Goal: Answer question/provide support

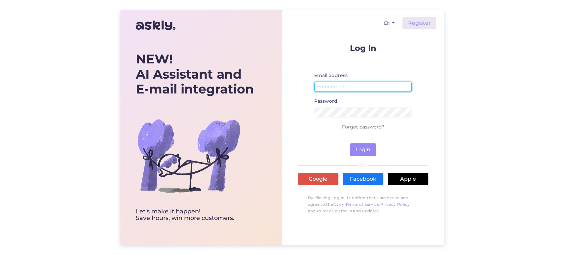
type input "[EMAIL_ADDRESS][DOMAIN_NAME]"
click at [368, 156] on div "Log In Email address [EMAIL_ADDRESS][DOMAIN_NAME] Password Forgot password? Log…" at bounding box center [363, 131] width 130 height 174
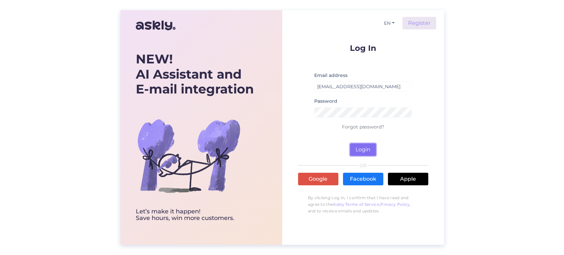
click at [365, 147] on button "Login" at bounding box center [363, 149] width 26 height 13
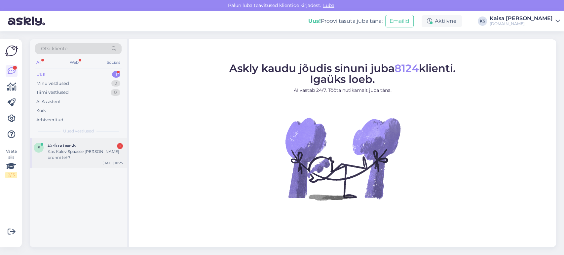
click at [78, 147] on div "#efovbwsk 1" at bounding box center [85, 146] width 75 height 6
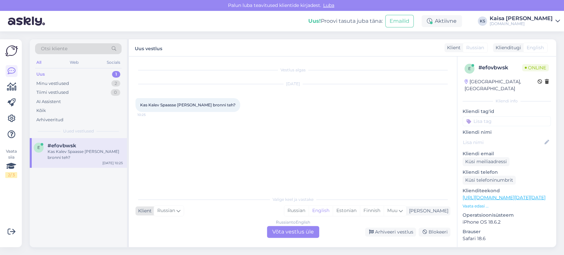
click at [179, 208] on icon at bounding box center [178, 210] width 4 height 7
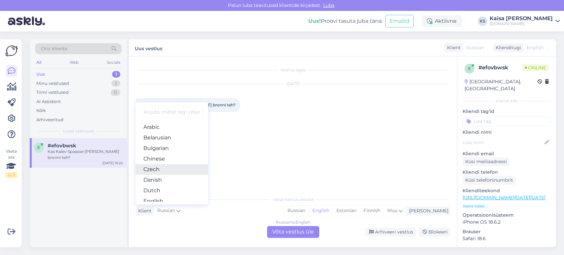
scroll to position [37, 0]
click at [164, 171] on link "Estonian" at bounding box center [171, 175] width 73 height 11
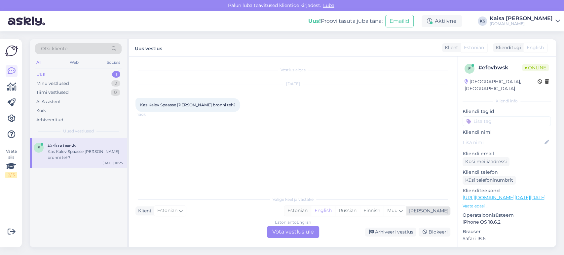
click at [311, 211] on div "Estonian" at bounding box center [297, 211] width 27 height 10
click at [293, 232] on div "Estonian to Estonian Võta vestlus üle" at bounding box center [293, 232] width 52 height 12
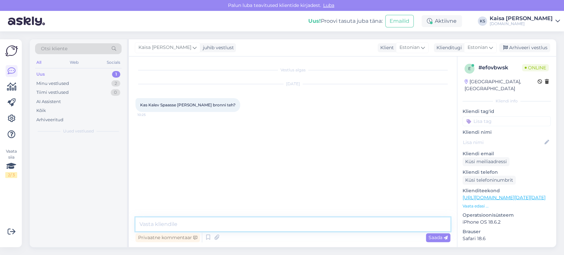
click at [290, 227] on textarea at bounding box center [292, 224] width 315 height 14
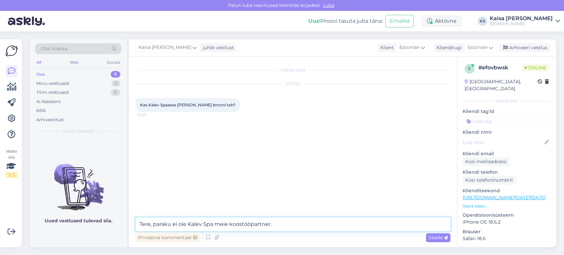
type textarea "Tere, paraku ei ole Kalev Spa meie koostööpartner."
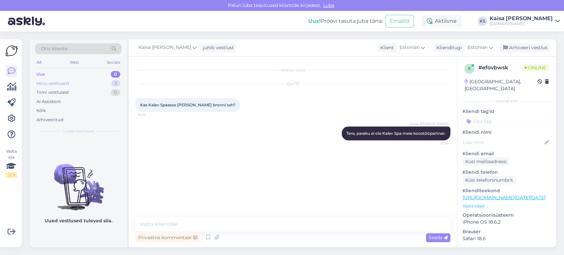
click at [107, 79] on div "Minu vestlused 3" at bounding box center [78, 83] width 87 height 9
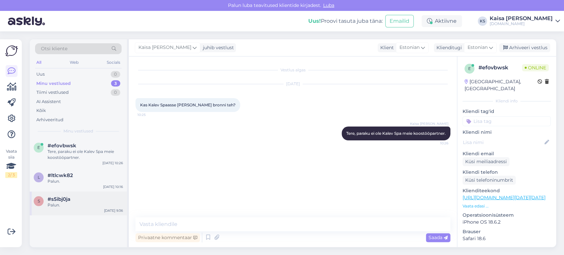
click at [80, 196] on div "#s5ibj0ja" at bounding box center [85, 199] width 75 height 6
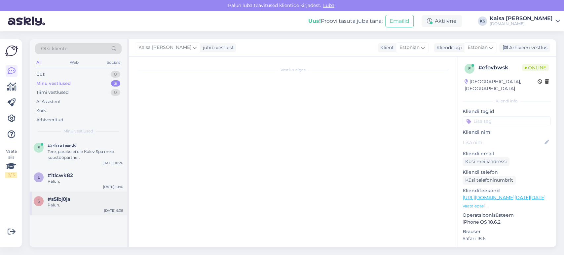
scroll to position [2711, 0]
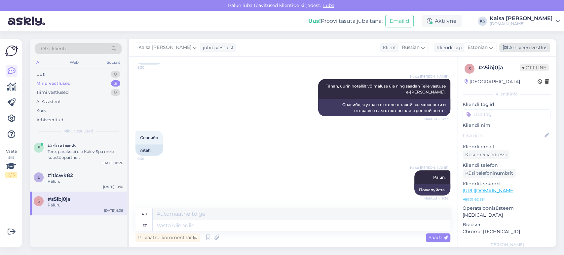
click at [519, 47] on div "Arhiveeri vestlus" at bounding box center [524, 47] width 51 height 9
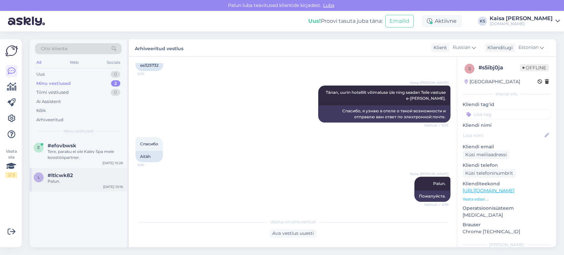
click at [102, 175] on div "#ltlcwk82" at bounding box center [85, 175] width 75 height 6
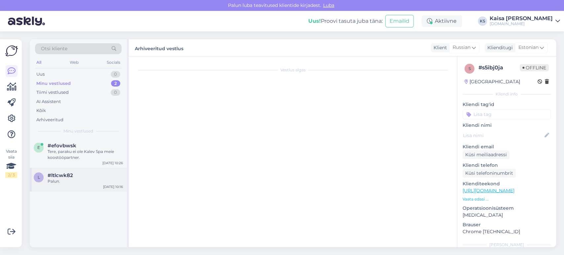
scroll to position [144, 0]
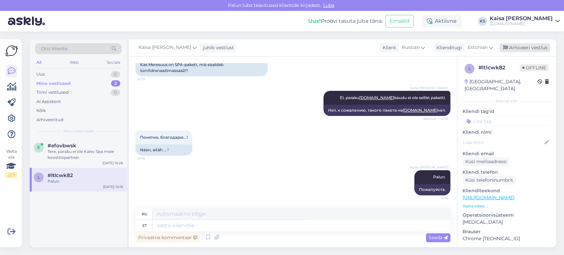
click at [519, 49] on div "Arhiveeri vestlus" at bounding box center [524, 47] width 51 height 9
